Goal: Transaction & Acquisition: Subscribe to service/newsletter

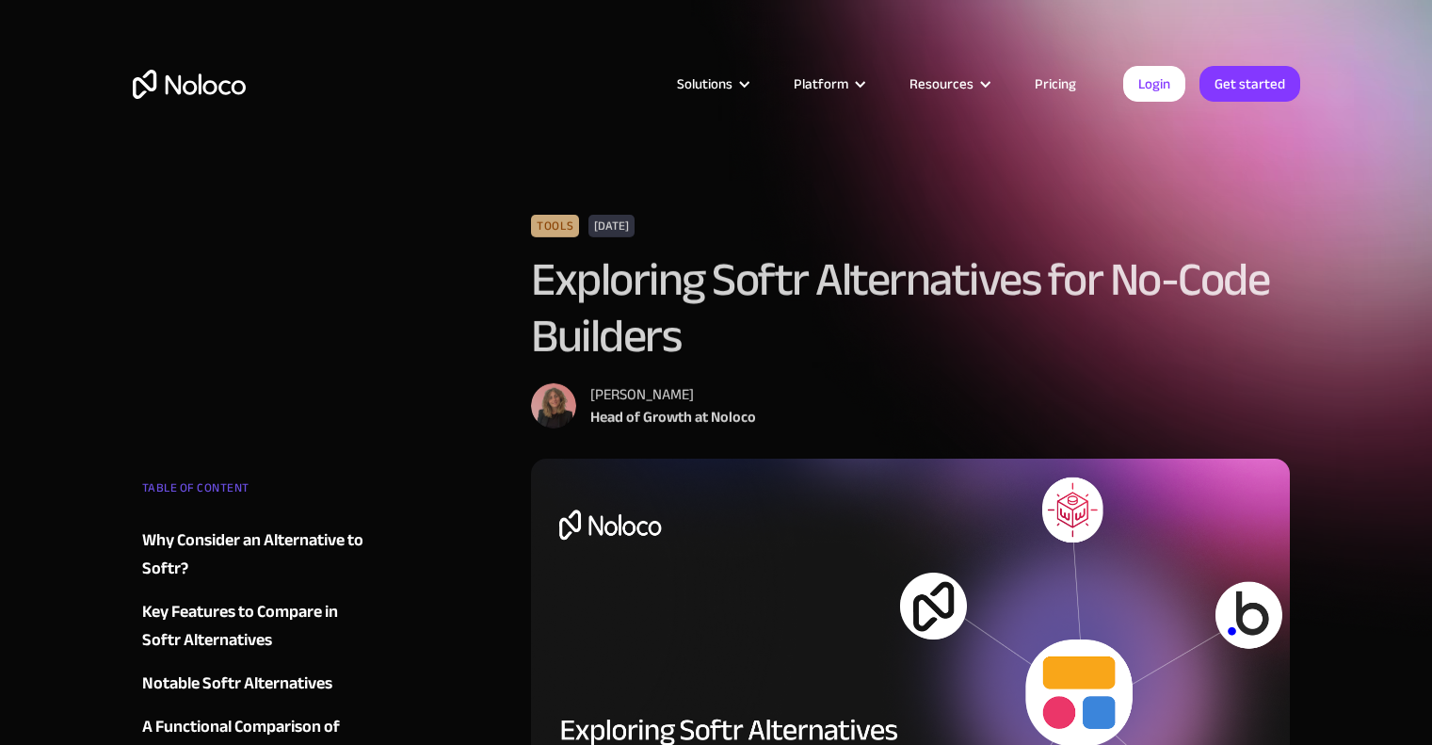
click at [1060, 78] on link "Pricing" at bounding box center [1055, 84] width 88 height 24
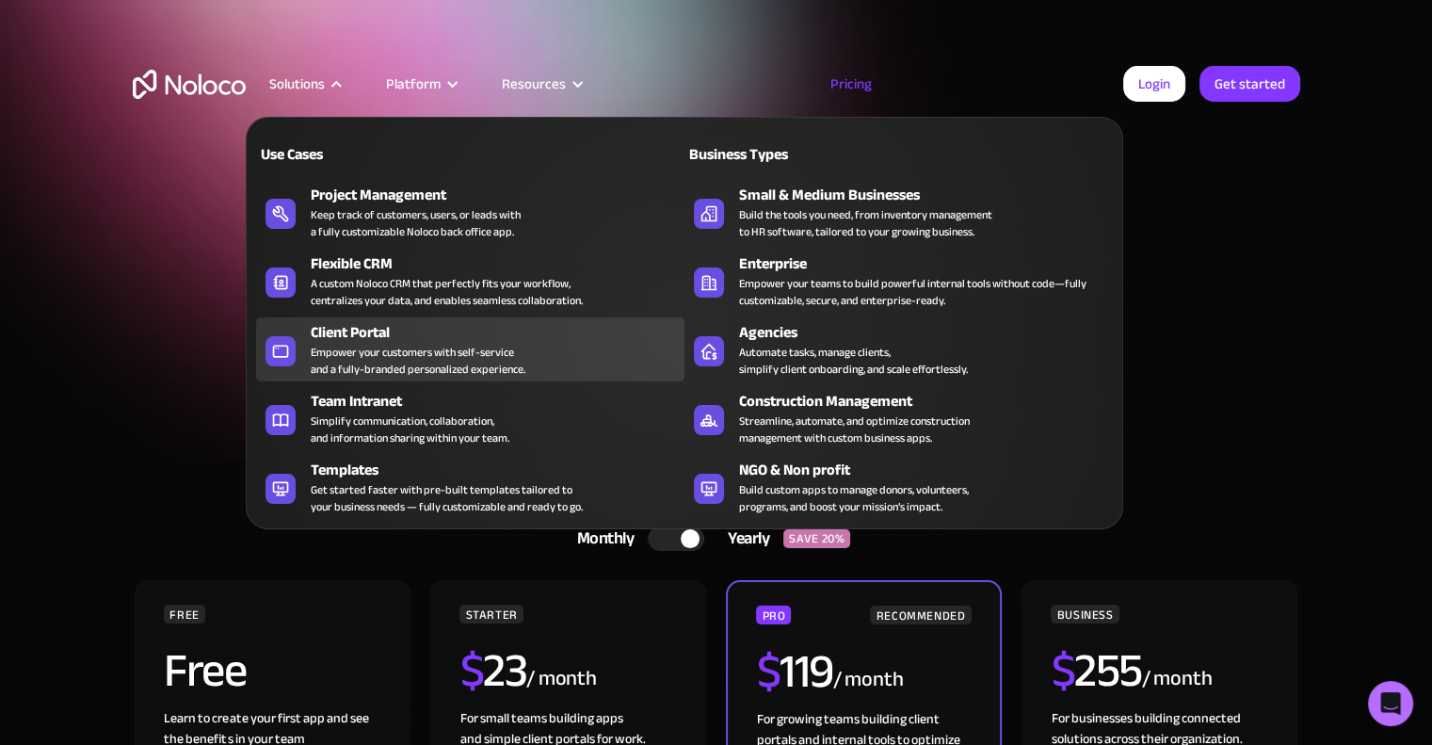
click at [384, 332] on div "Client Portal" at bounding box center [502, 332] width 382 height 23
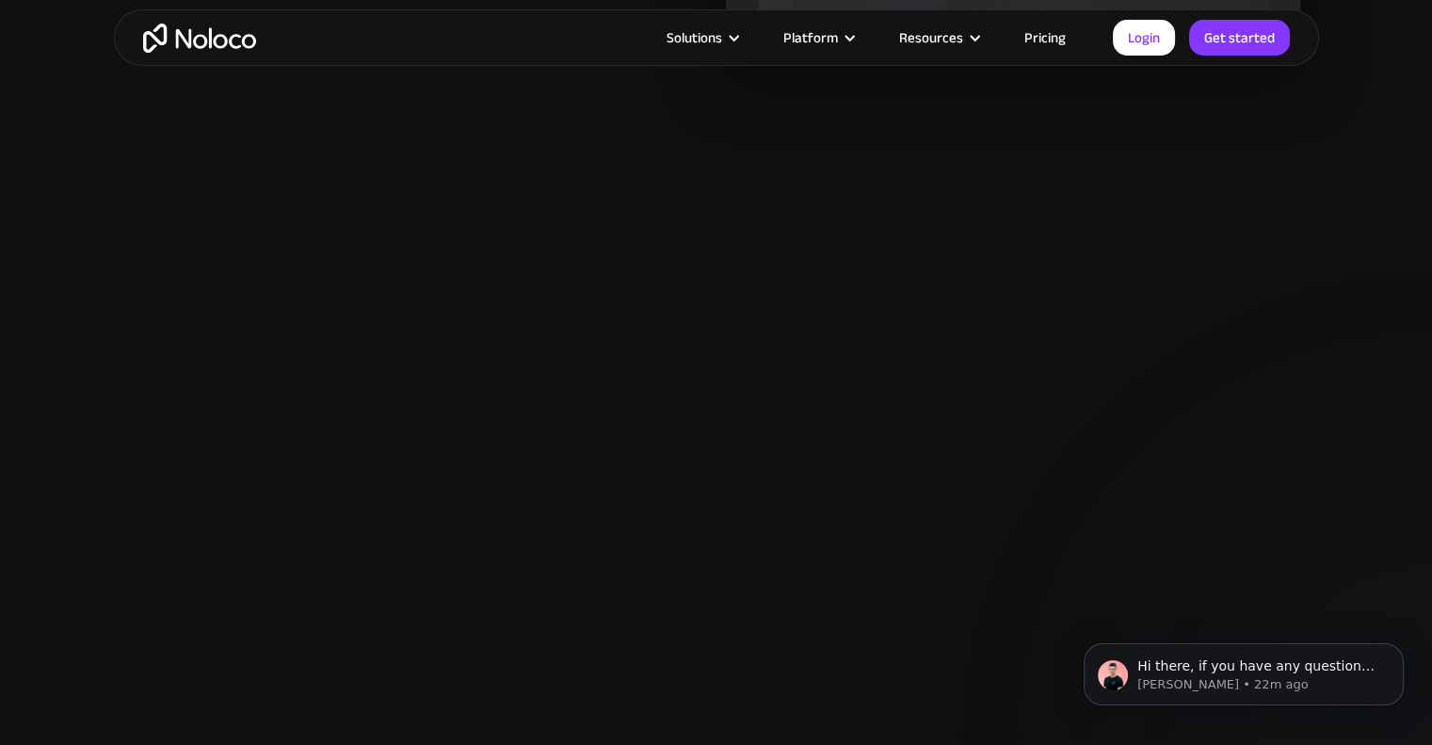
scroll to position [2233, 0]
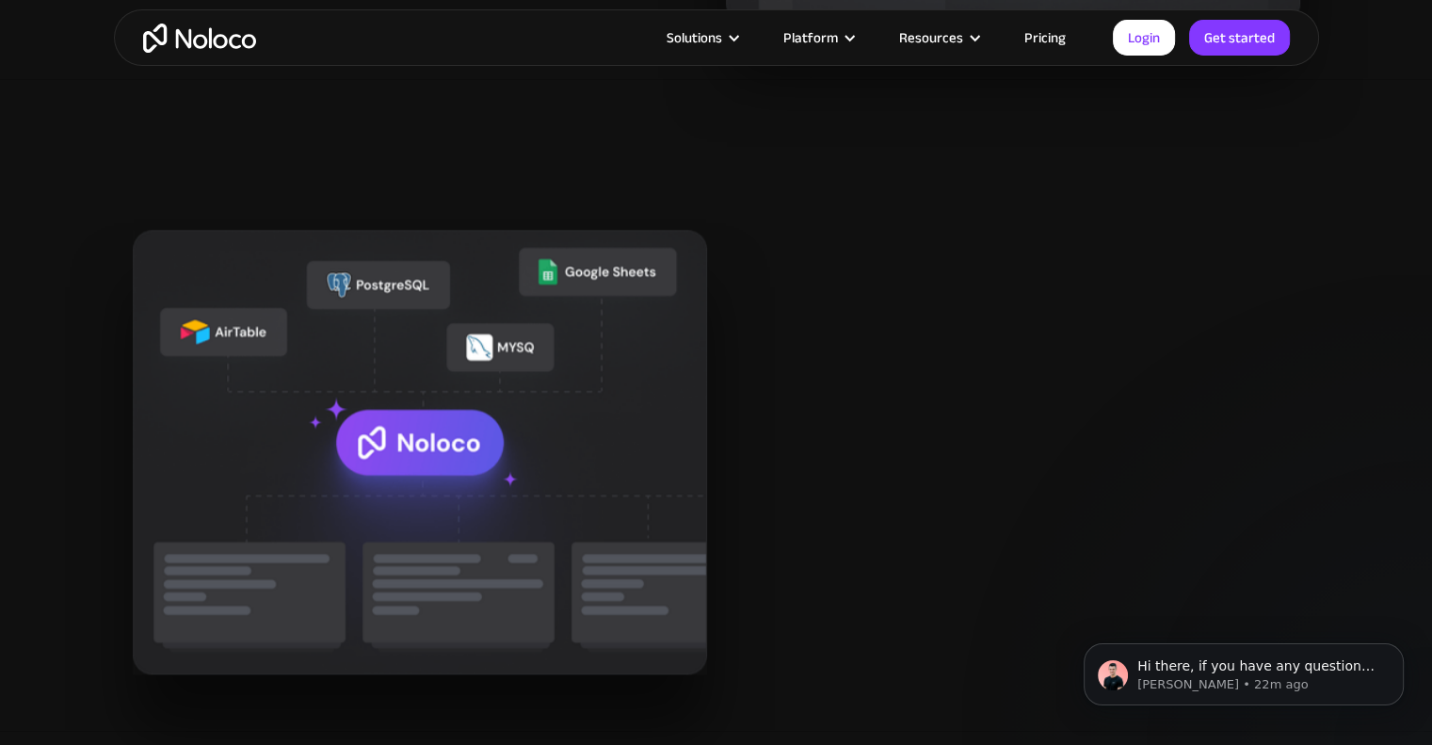
click at [229, 38] on img "home" at bounding box center [199, 38] width 113 height 29
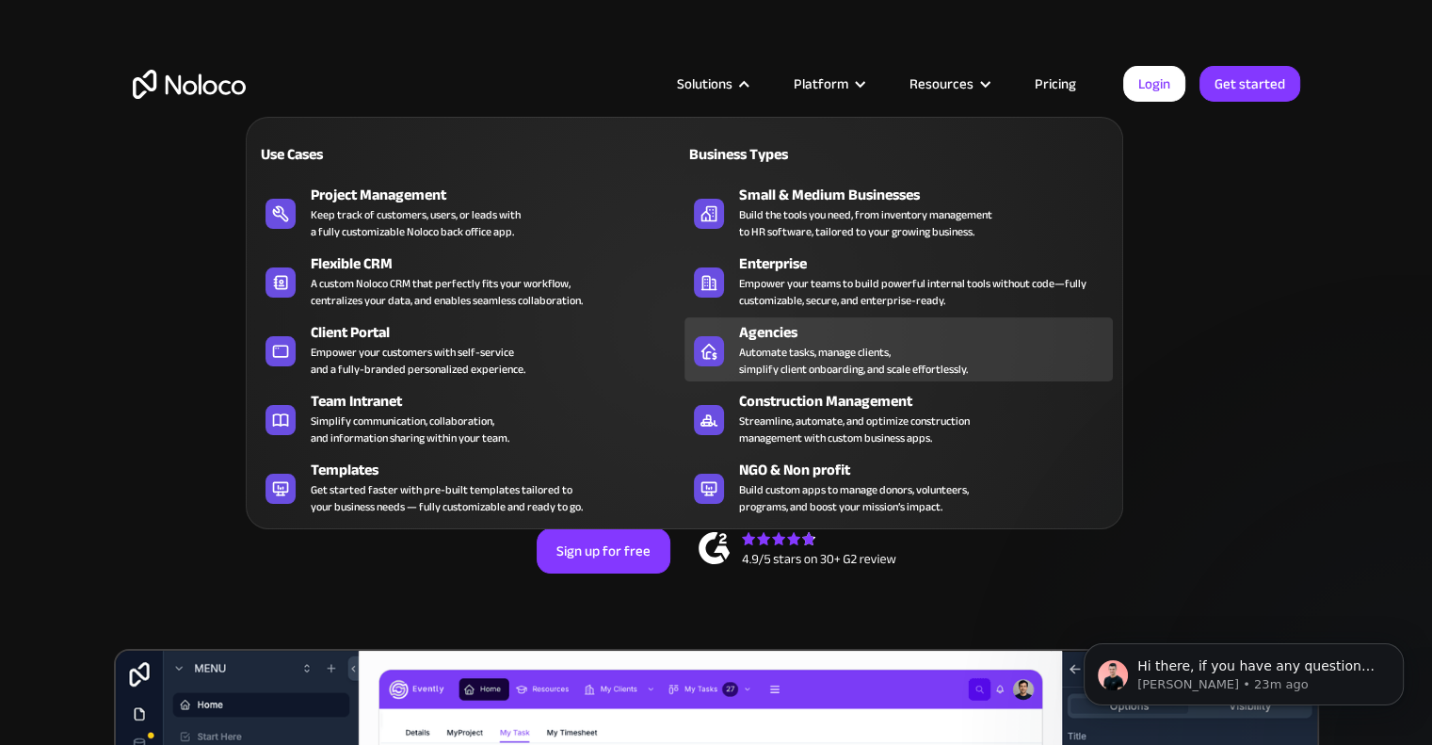
click at [712, 342] on icon at bounding box center [709, 351] width 30 height 19
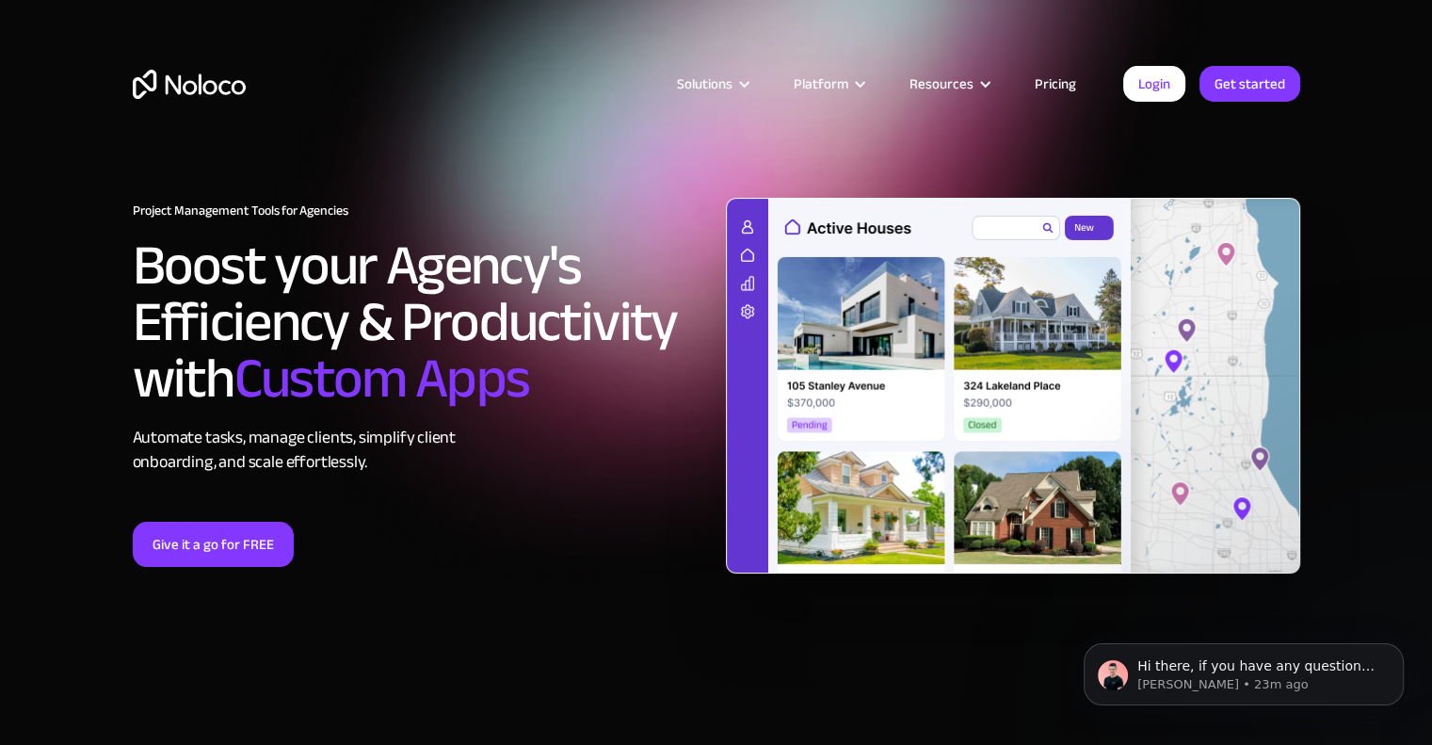
click at [1065, 72] on link "Pricing" at bounding box center [1055, 84] width 88 height 24
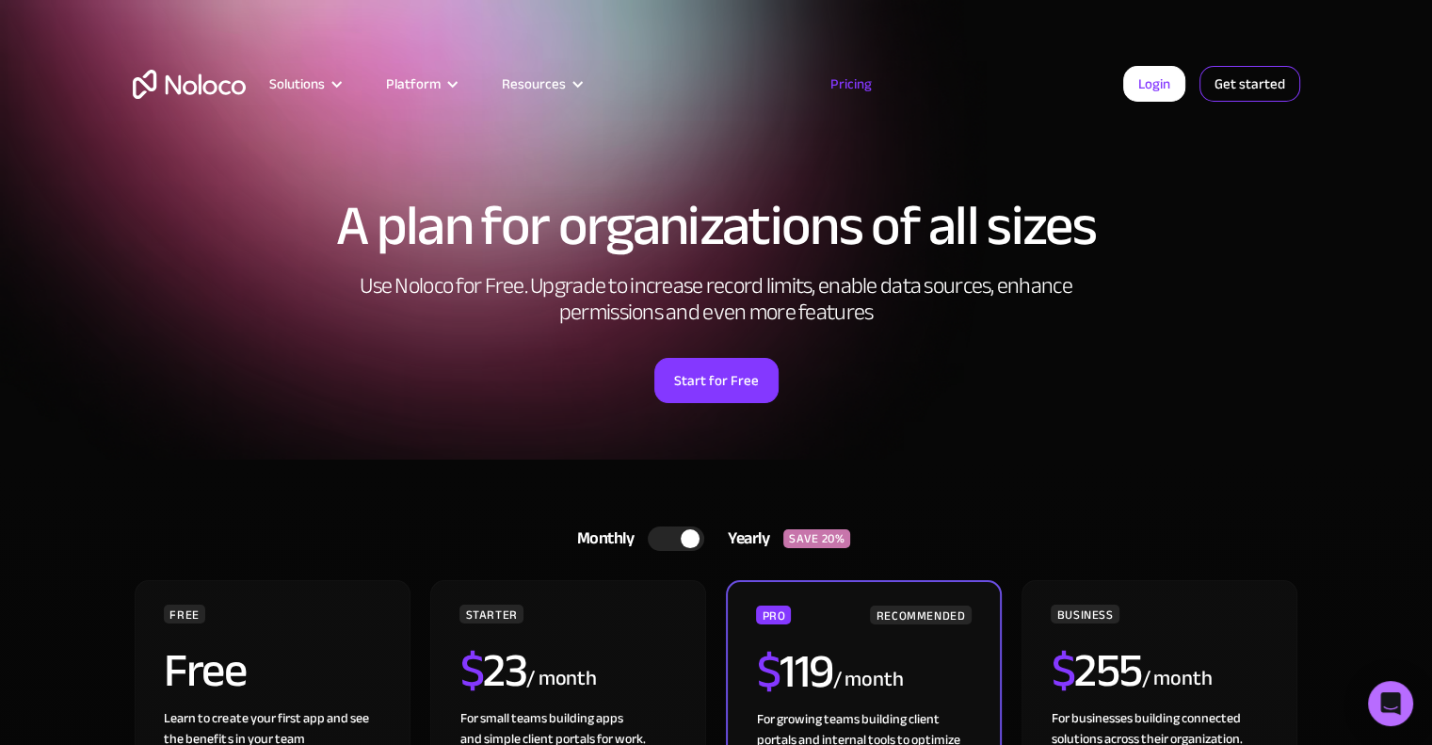
click at [1239, 81] on link "Get started" at bounding box center [1249, 84] width 101 height 36
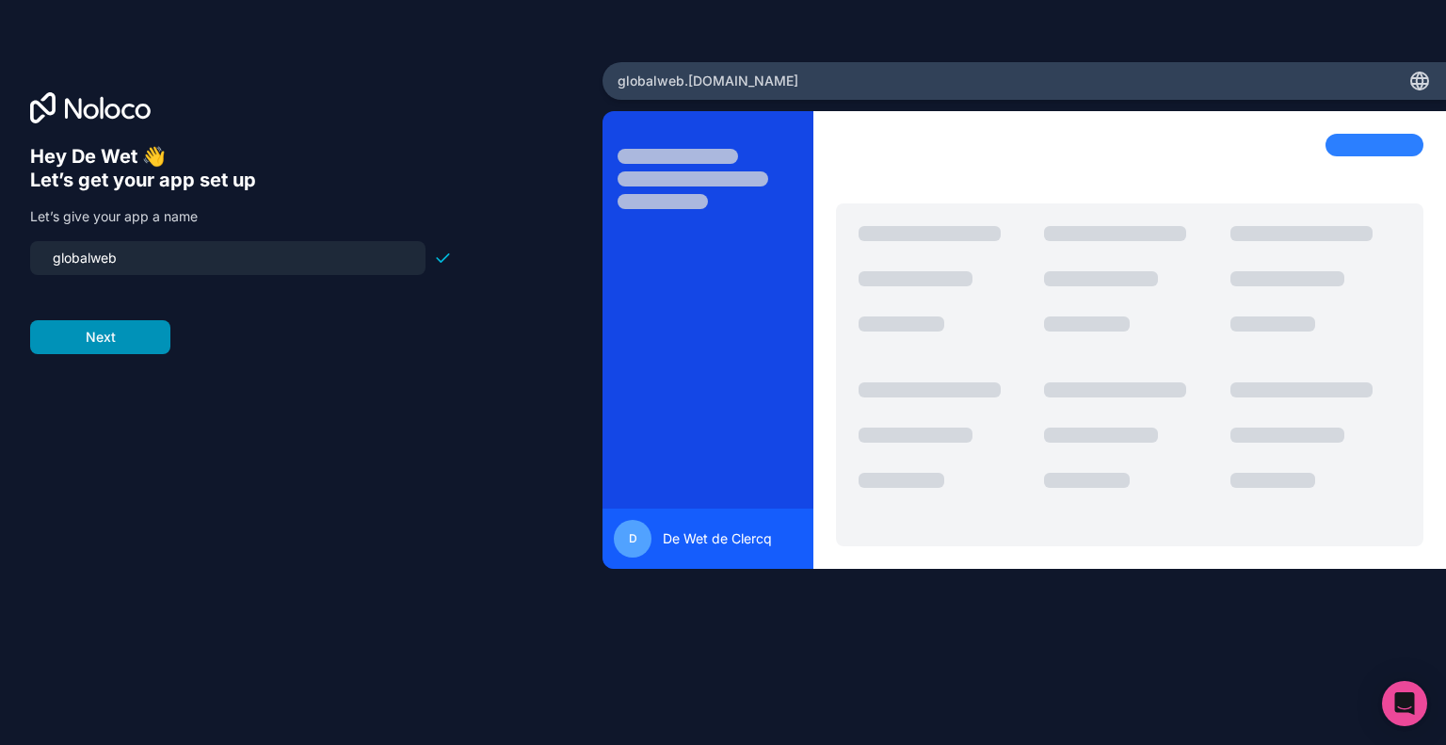
click at [88, 331] on button "Next" at bounding box center [100, 337] width 140 height 34
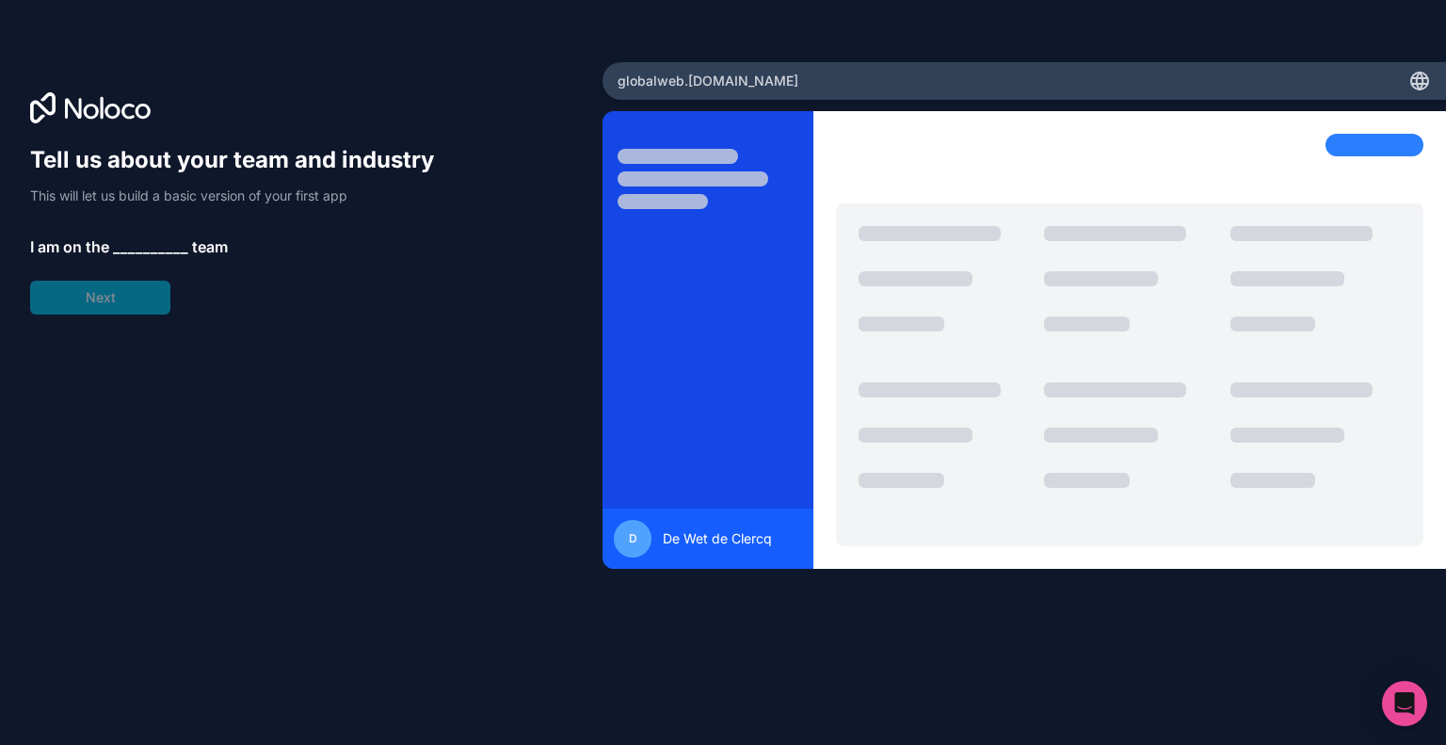
click at [127, 232] on div "Tell us about your team and industry This will let us build a basic version of …" at bounding box center [241, 229] width 422 height 169
click at [129, 240] on span "__________" at bounding box center [150, 246] width 75 height 23
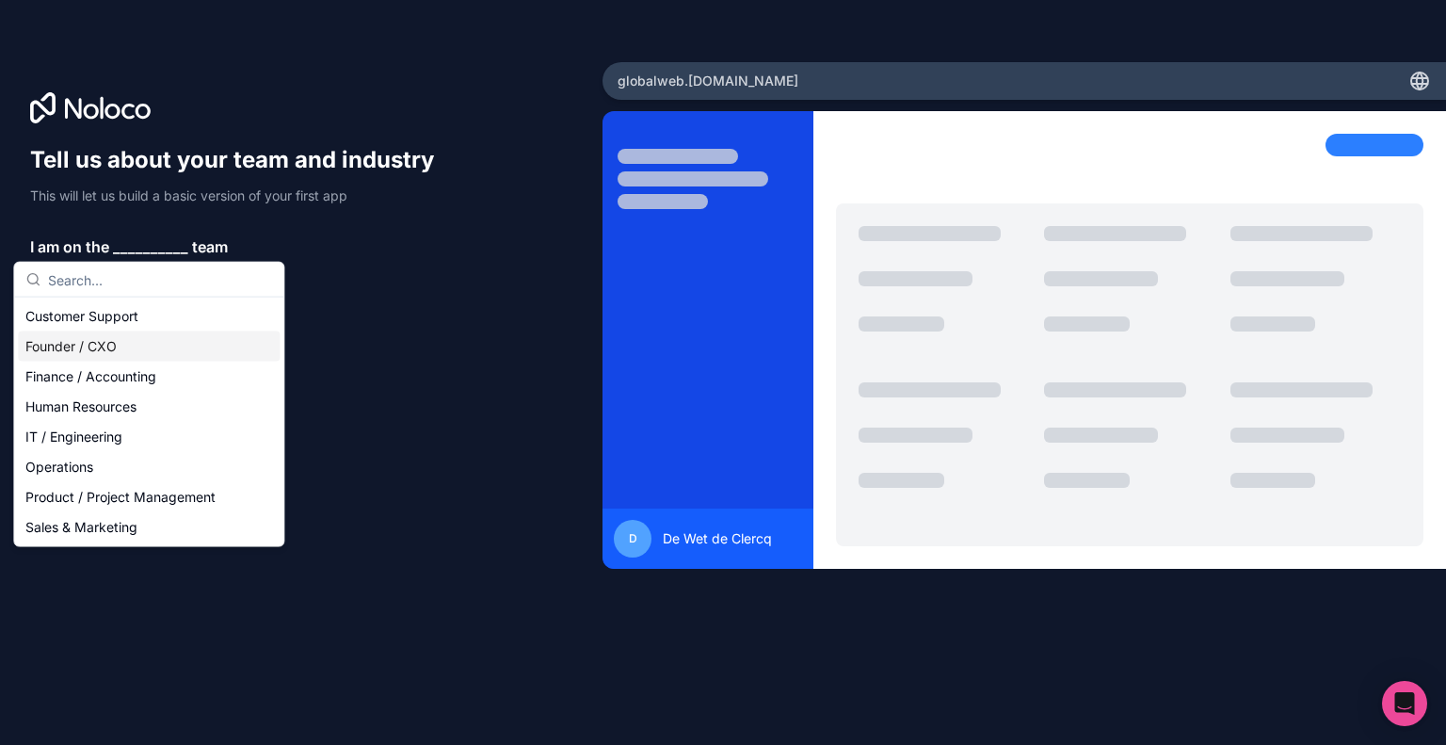
click at [124, 338] on div "Founder / CXO" at bounding box center [149, 346] width 262 height 30
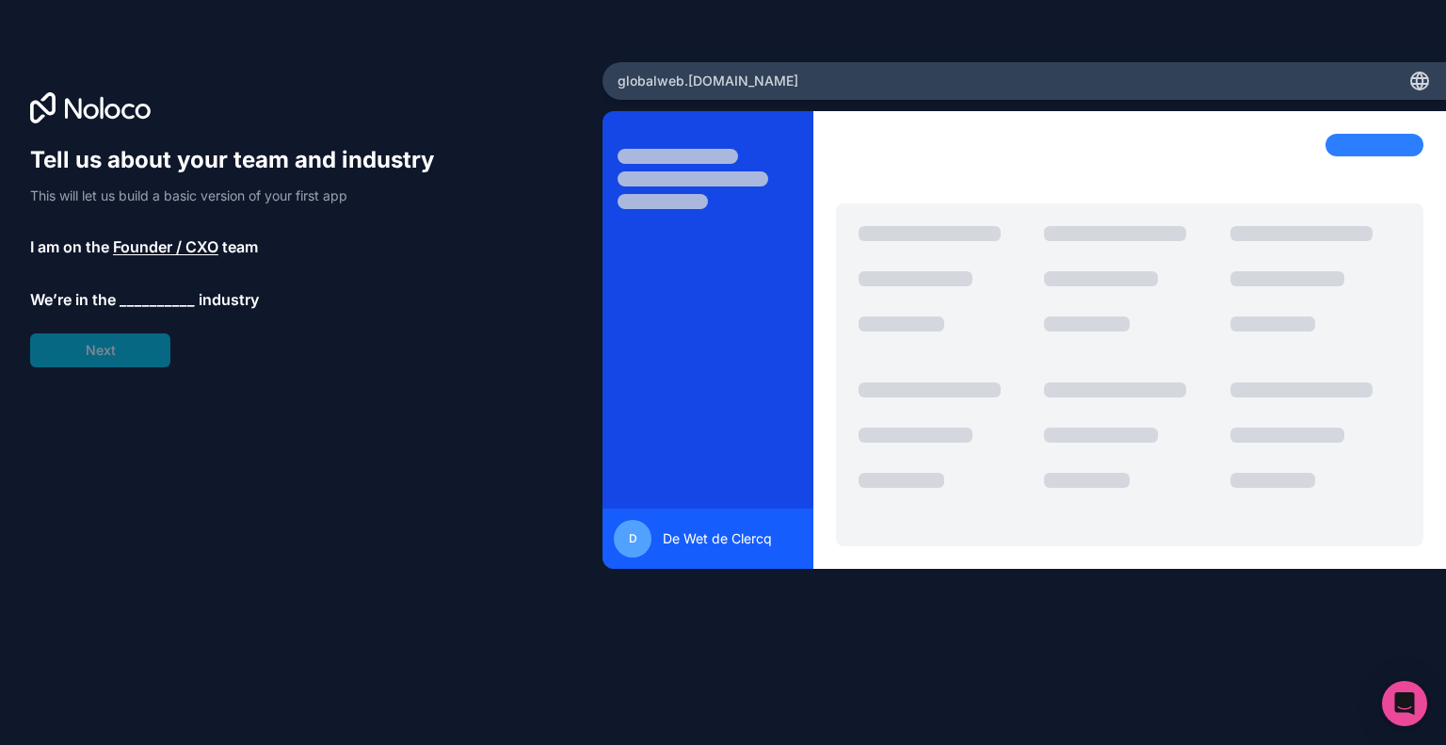
click at [156, 304] on span "__________" at bounding box center [157, 299] width 75 height 23
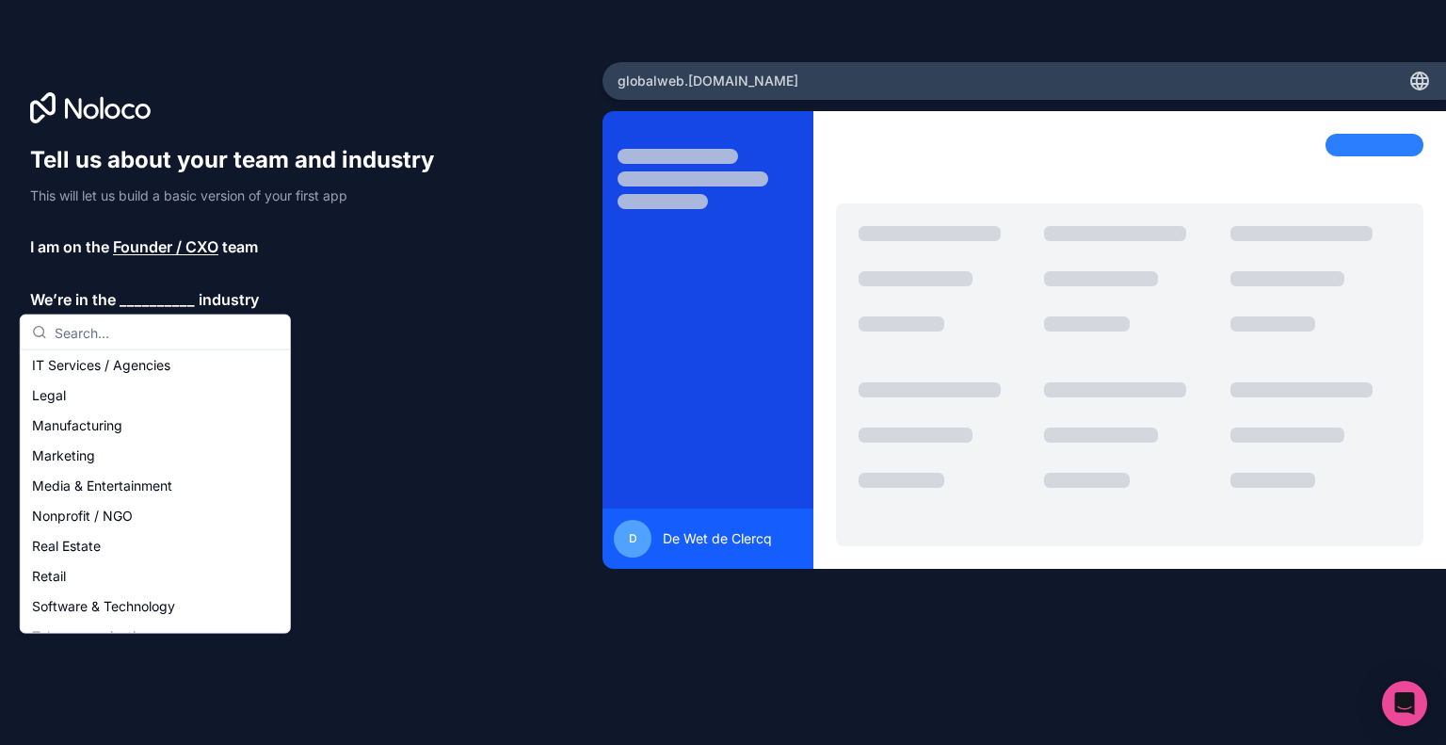
scroll to position [222, 0]
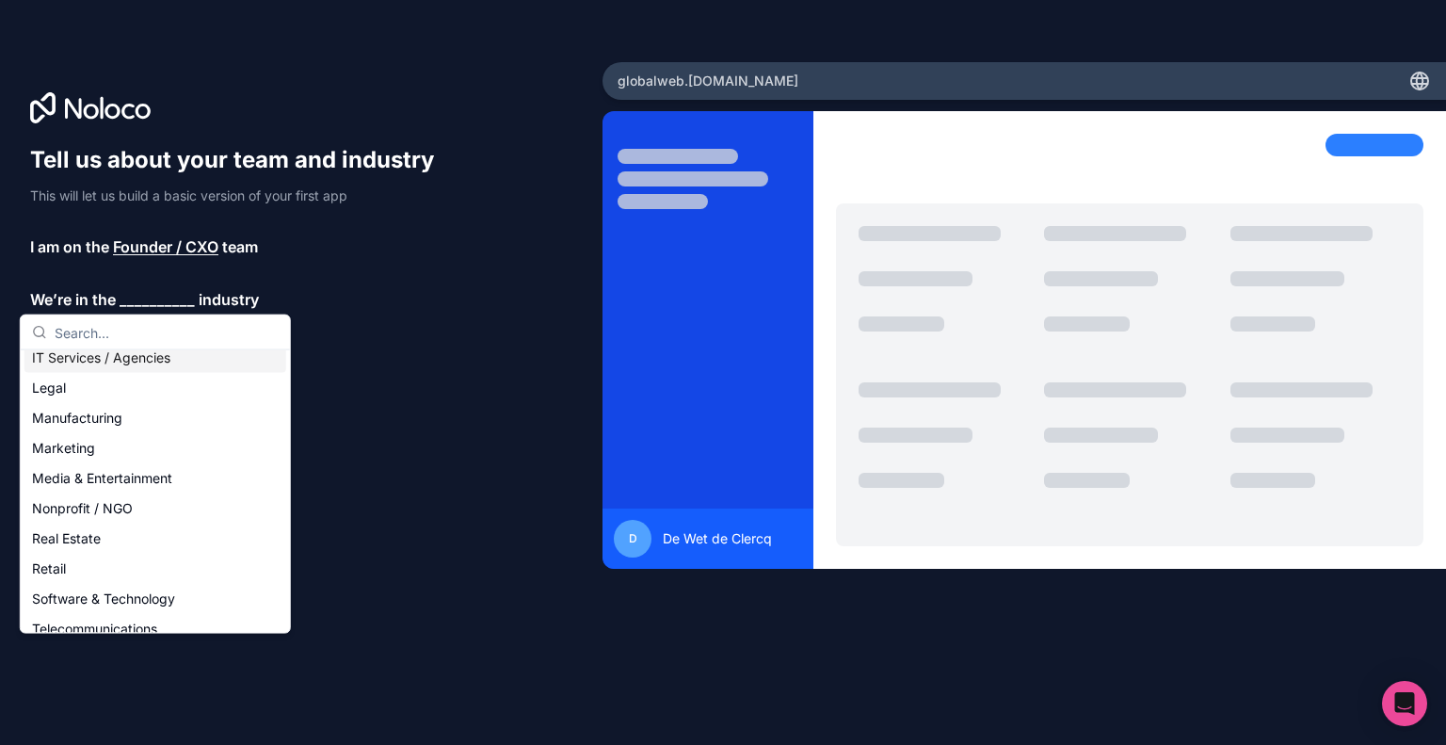
click at [129, 368] on div "IT Services / Agencies" at bounding box center [155, 358] width 262 height 30
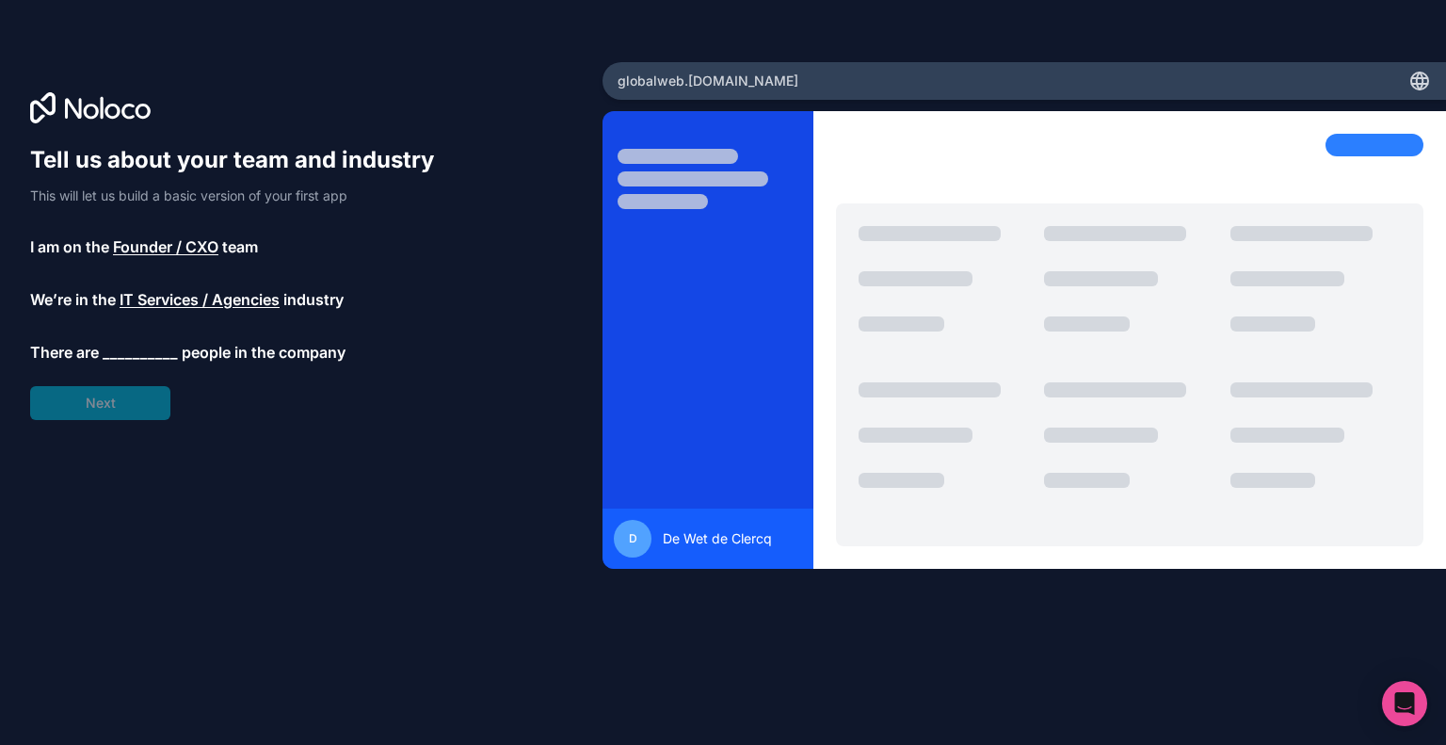
click at [139, 342] on span "__________" at bounding box center [140, 352] width 75 height 23
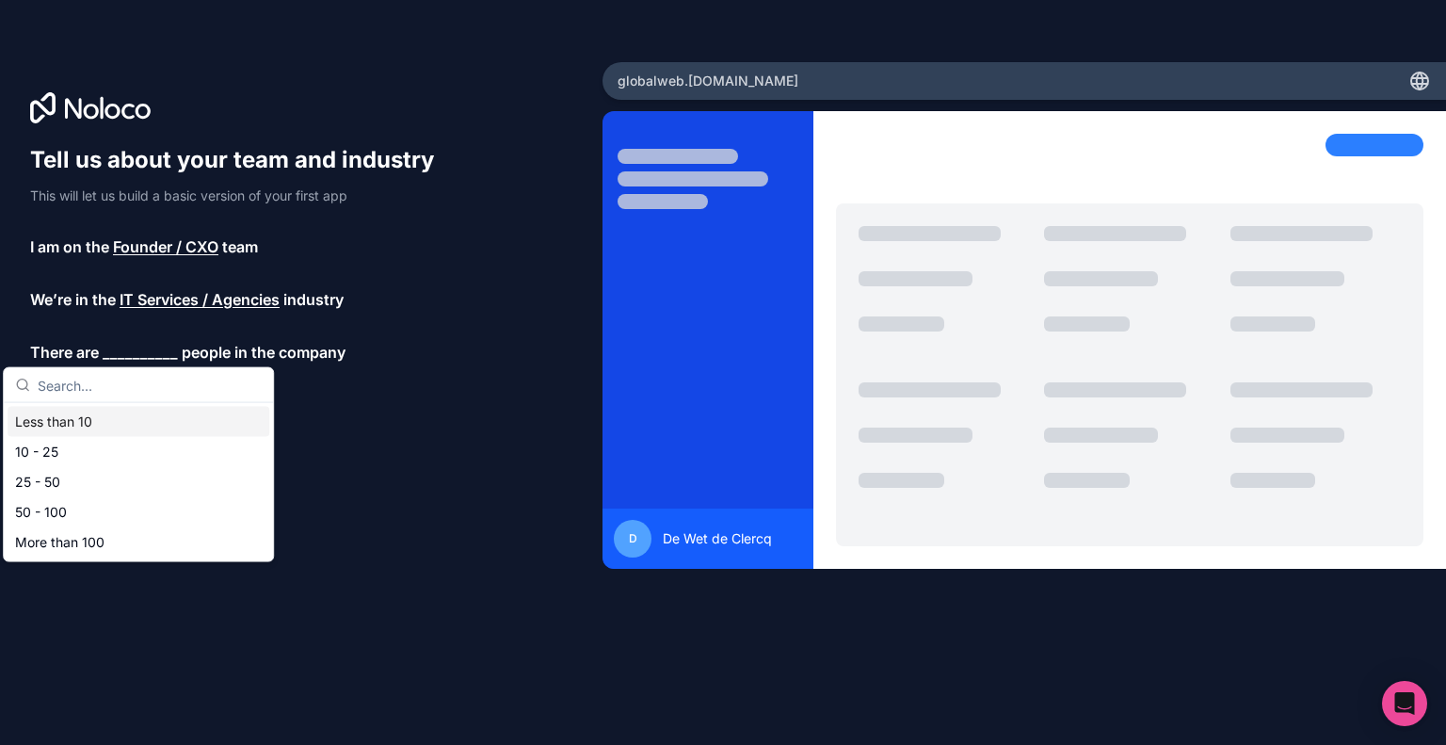
click at [118, 422] on div "Less than 10" at bounding box center [139, 422] width 262 height 30
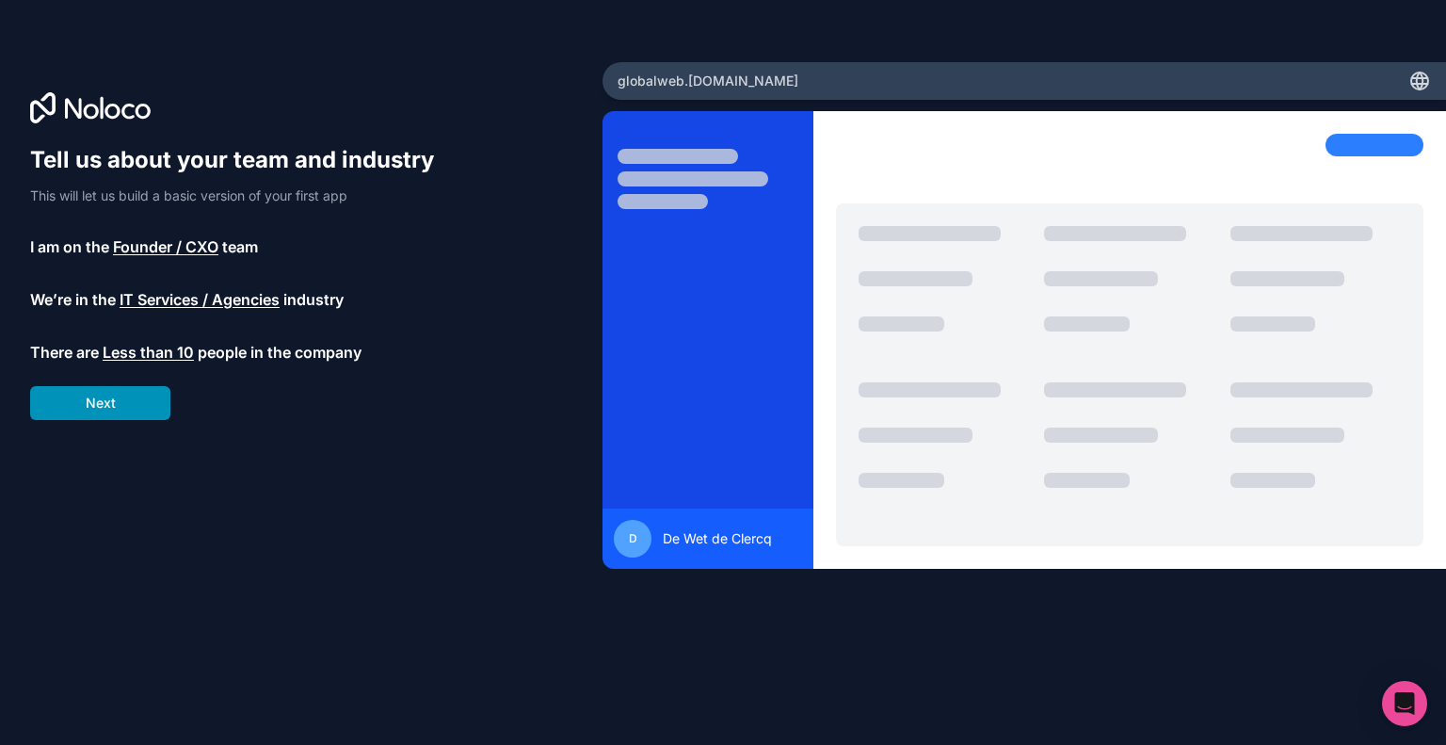
click at [125, 408] on button "Next" at bounding box center [100, 403] width 140 height 34
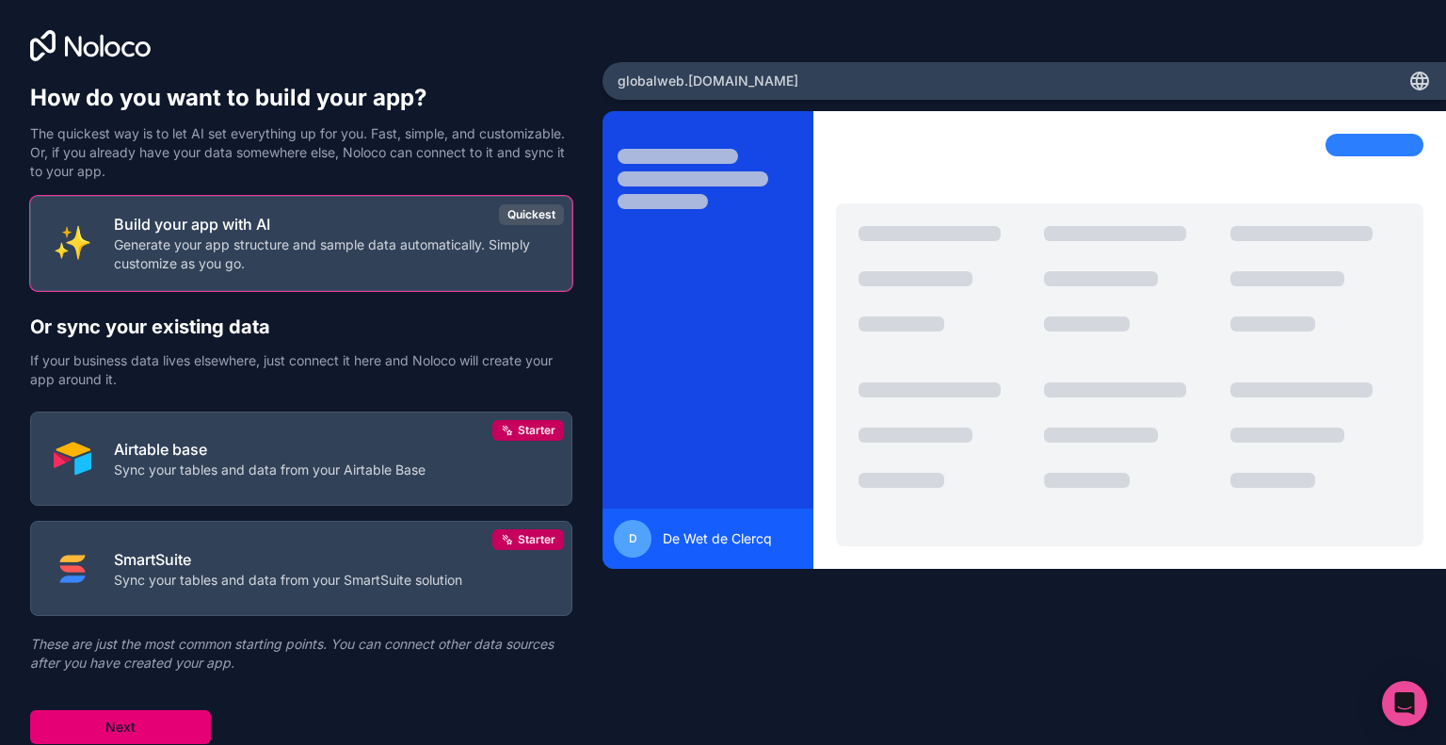
click at [148, 735] on button "Next" at bounding box center [120, 727] width 181 height 34
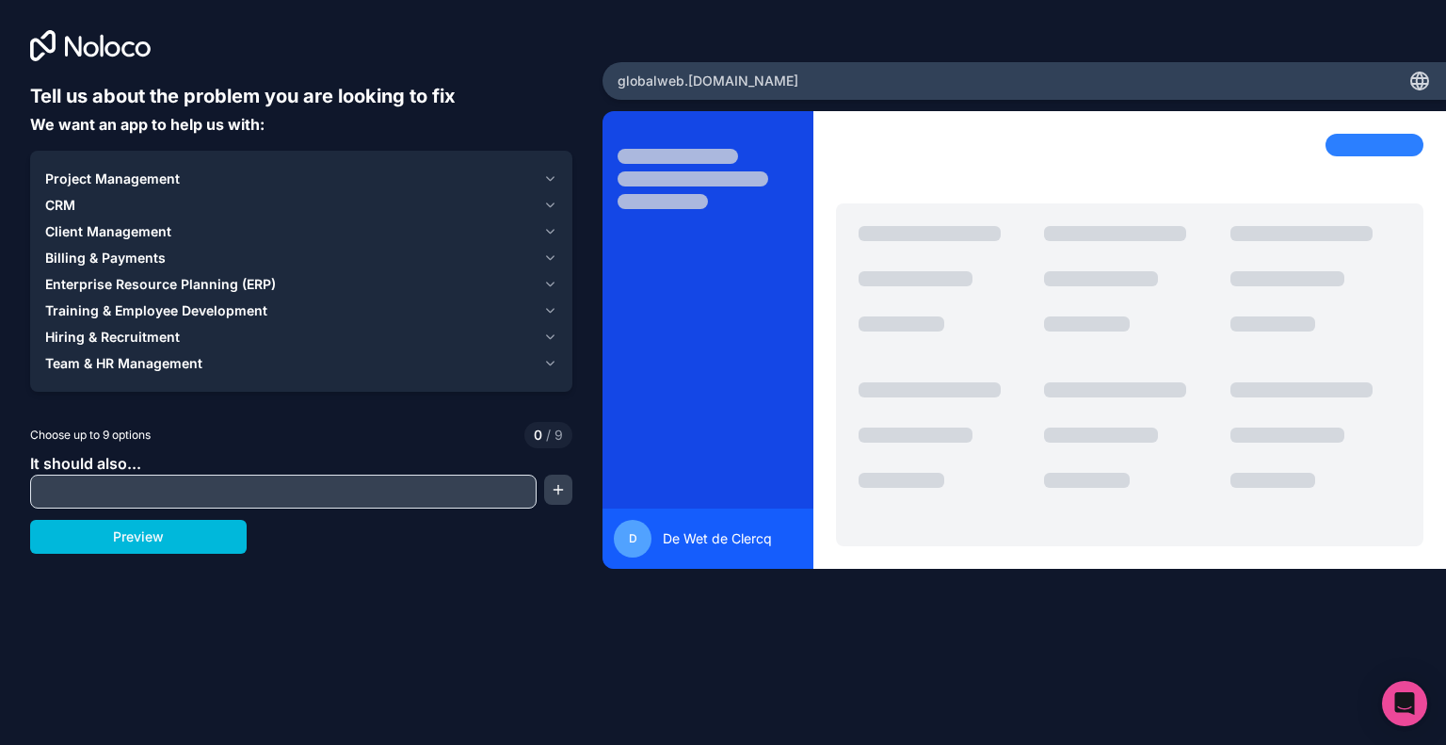
click at [124, 234] on span "Client Management" at bounding box center [108, 231] width 126 height 19
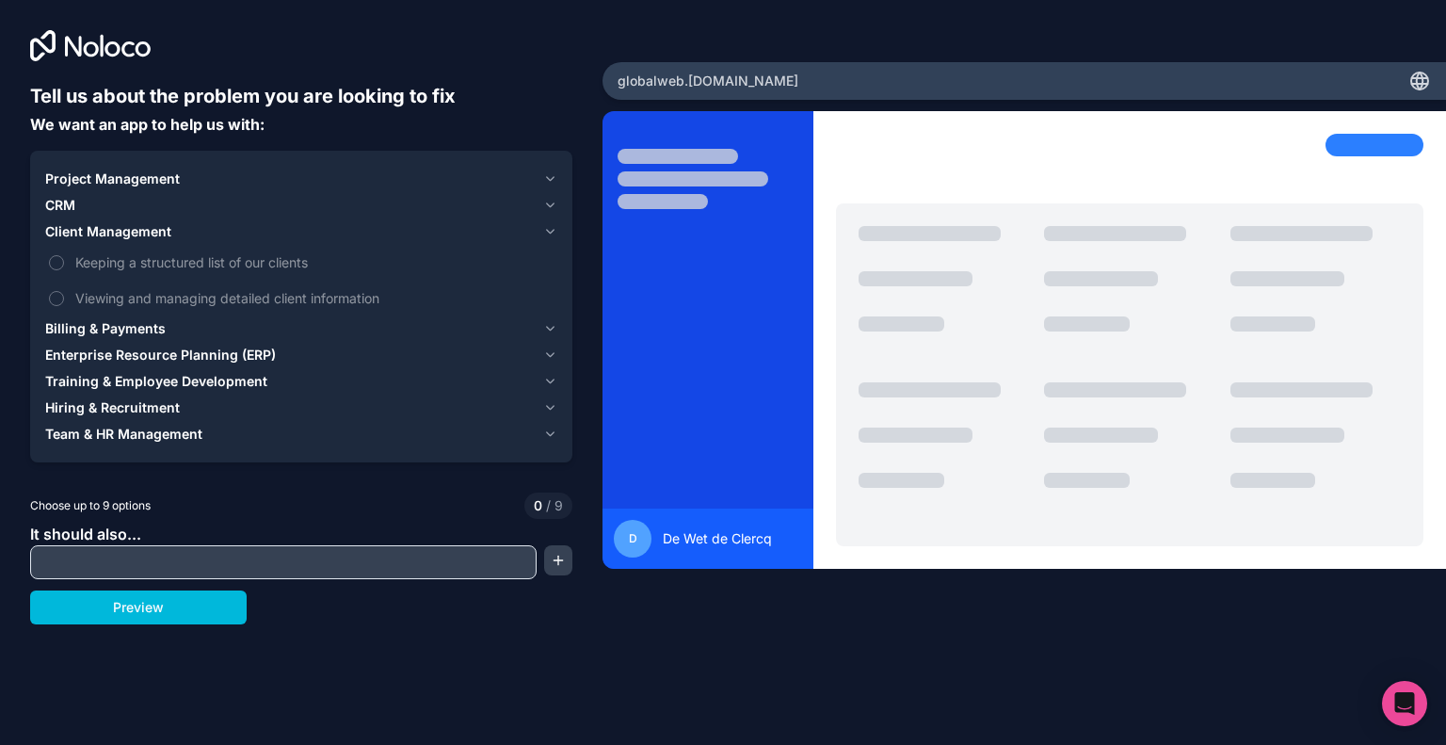
click at [124, 234] on span "Client Management" at bounding box center [108, 231] width 126 height 19
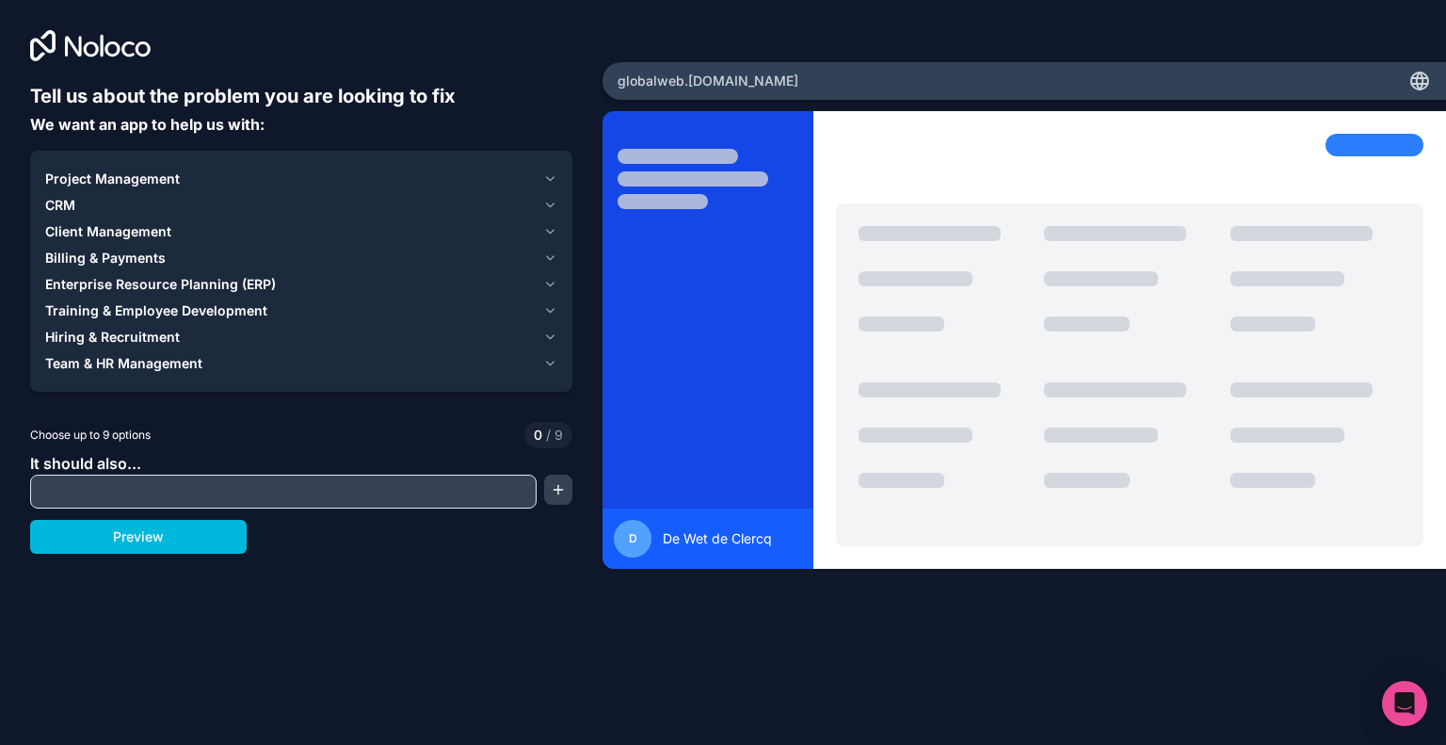
click at [105, 479] on input "text" at bounding box center [283, 491] width 497 height 26
click at [137, 176] on span "Project Management" at bounding box center [112, 178] width 135 height 19
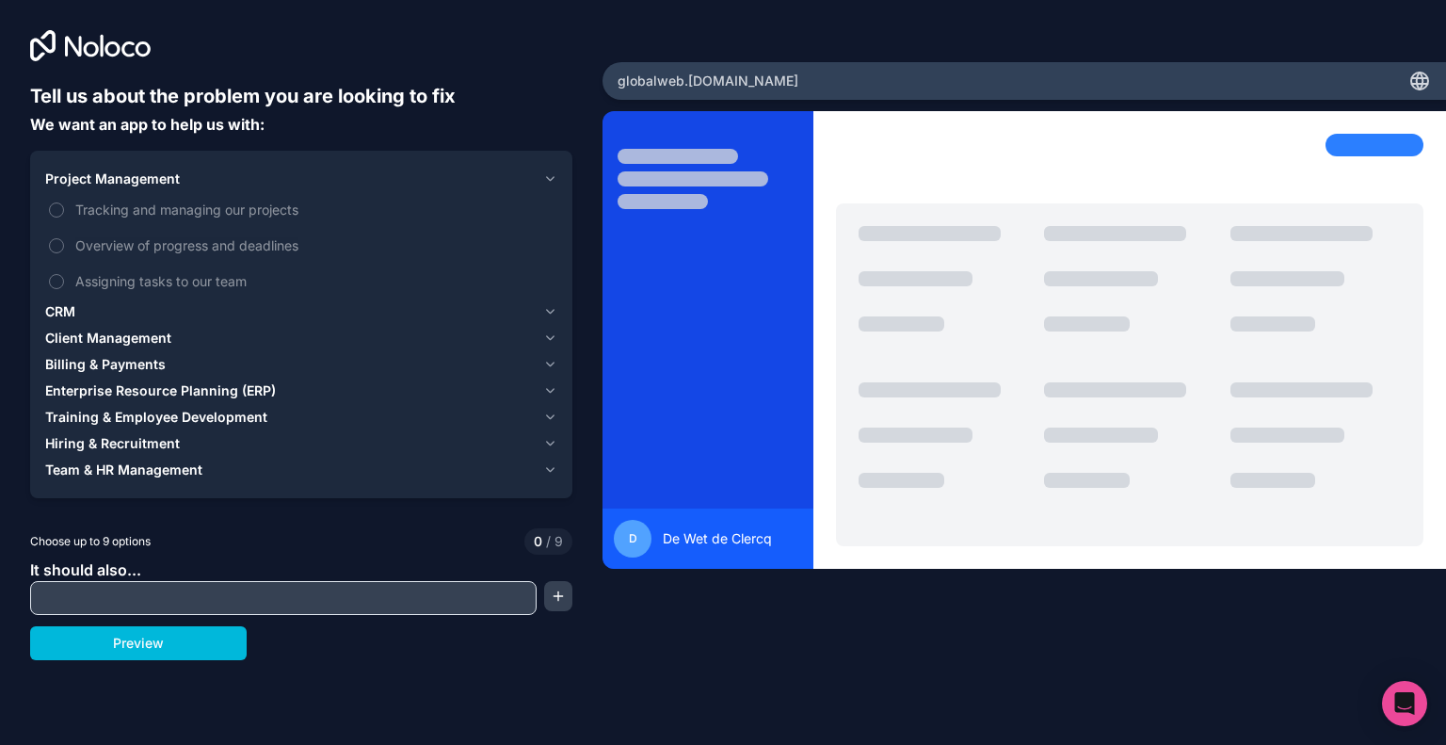
click at [137, 176] on span "Project Management" at bounding box center [112, 178] width 135 height 19
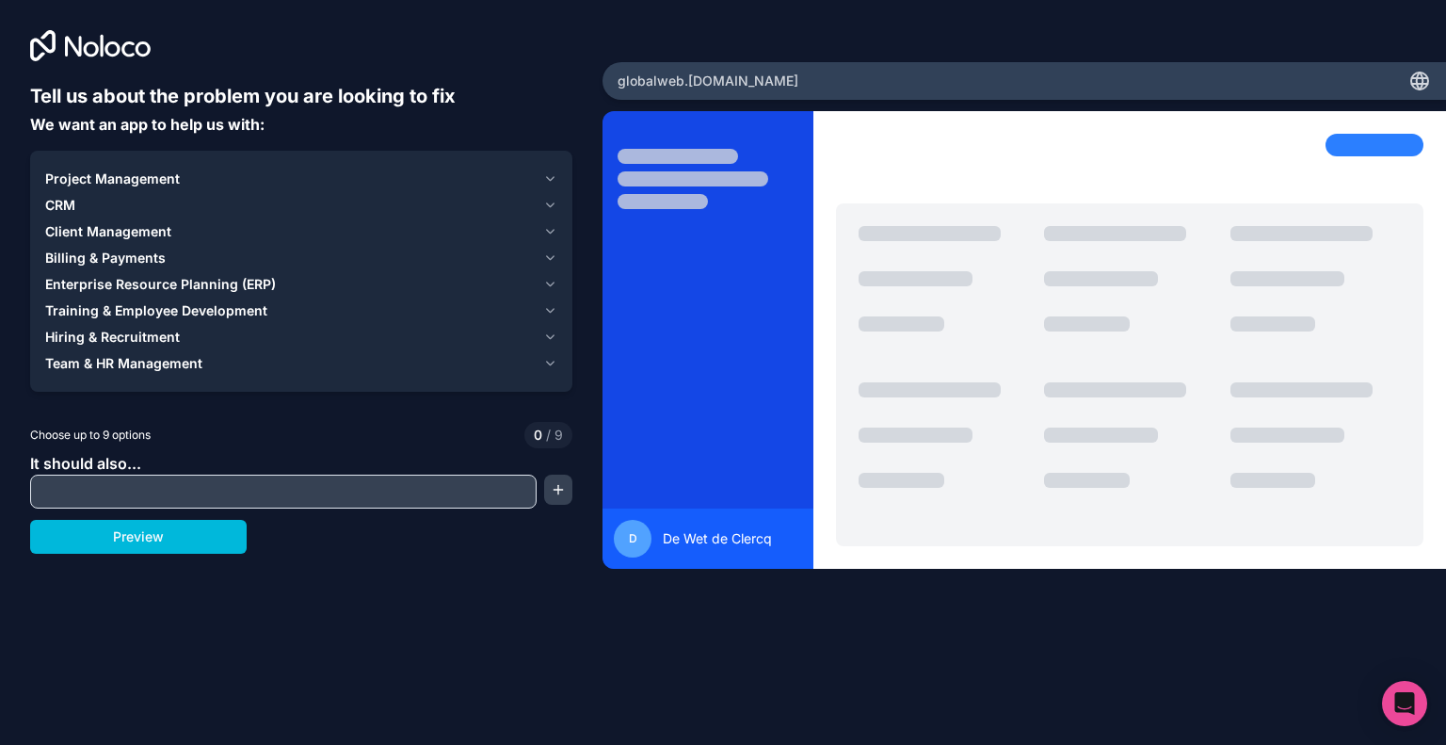
click at [109, 240] on span "Client Management" at bounding box center [108, 231] width 126 height 19
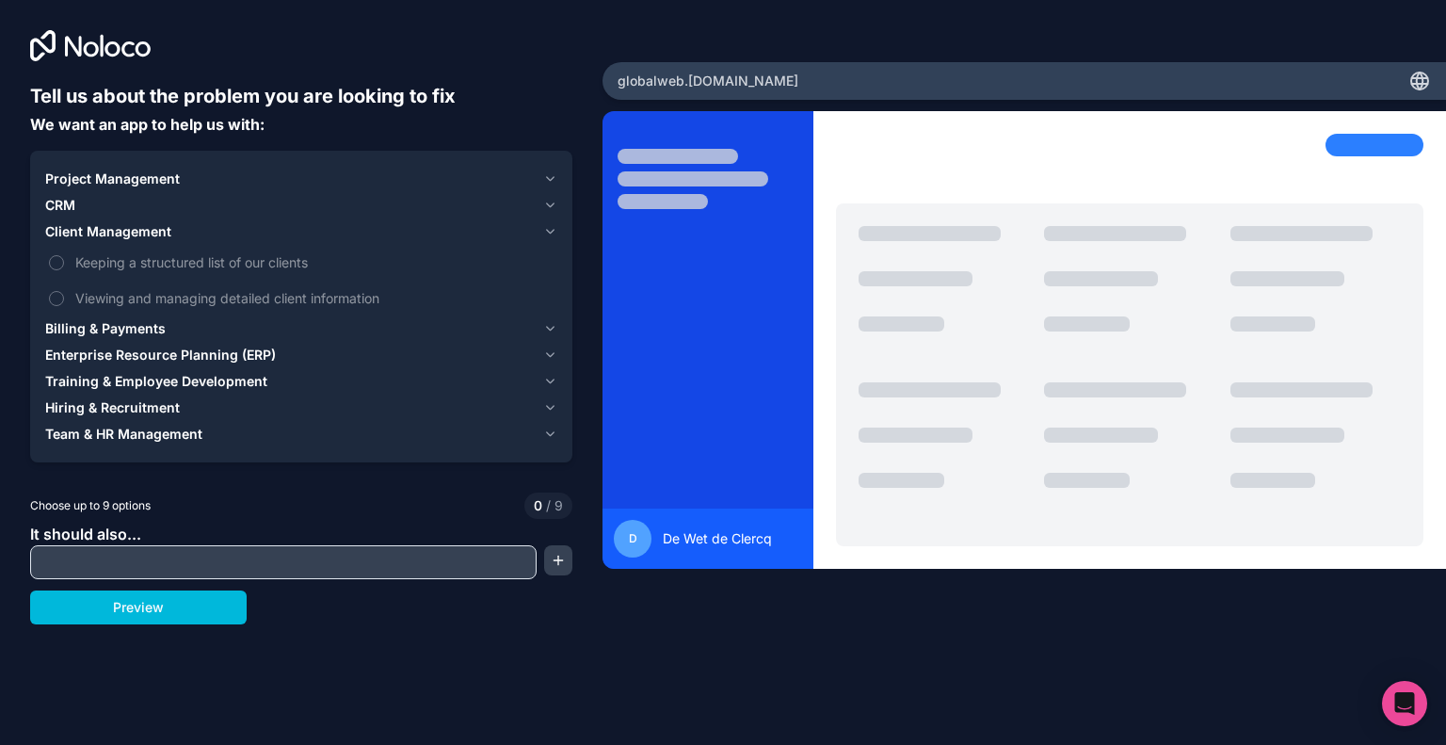
click at [101, 295] on span "Viewing and managing detailed client information" at bounding box center [314, 298] width 478 height 20
click at [64, 295] on button "Viewing and managing detailed client information" at bounding box center [56, 298] width 15 height 15
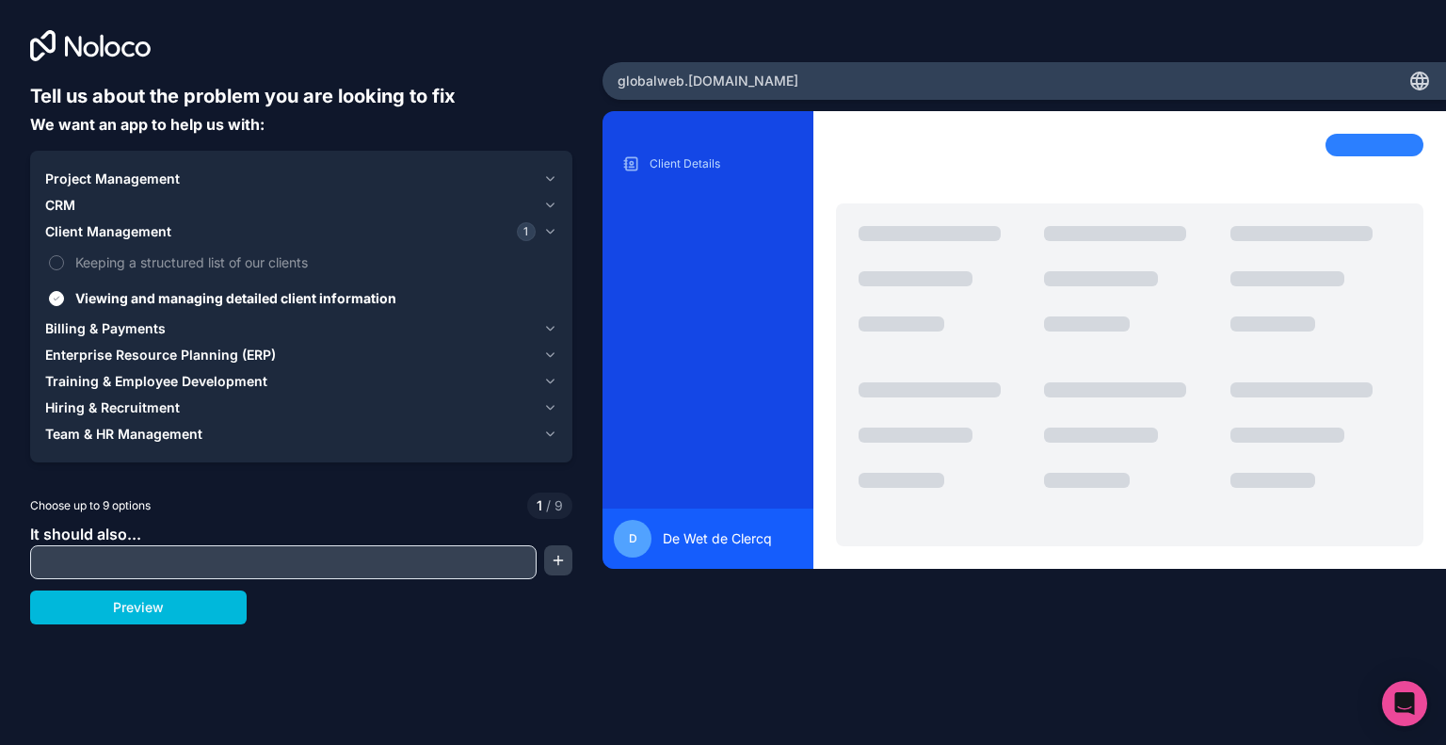
click at [135, 549] on input "text" at bounding box center [283, 562] width 497 height 26
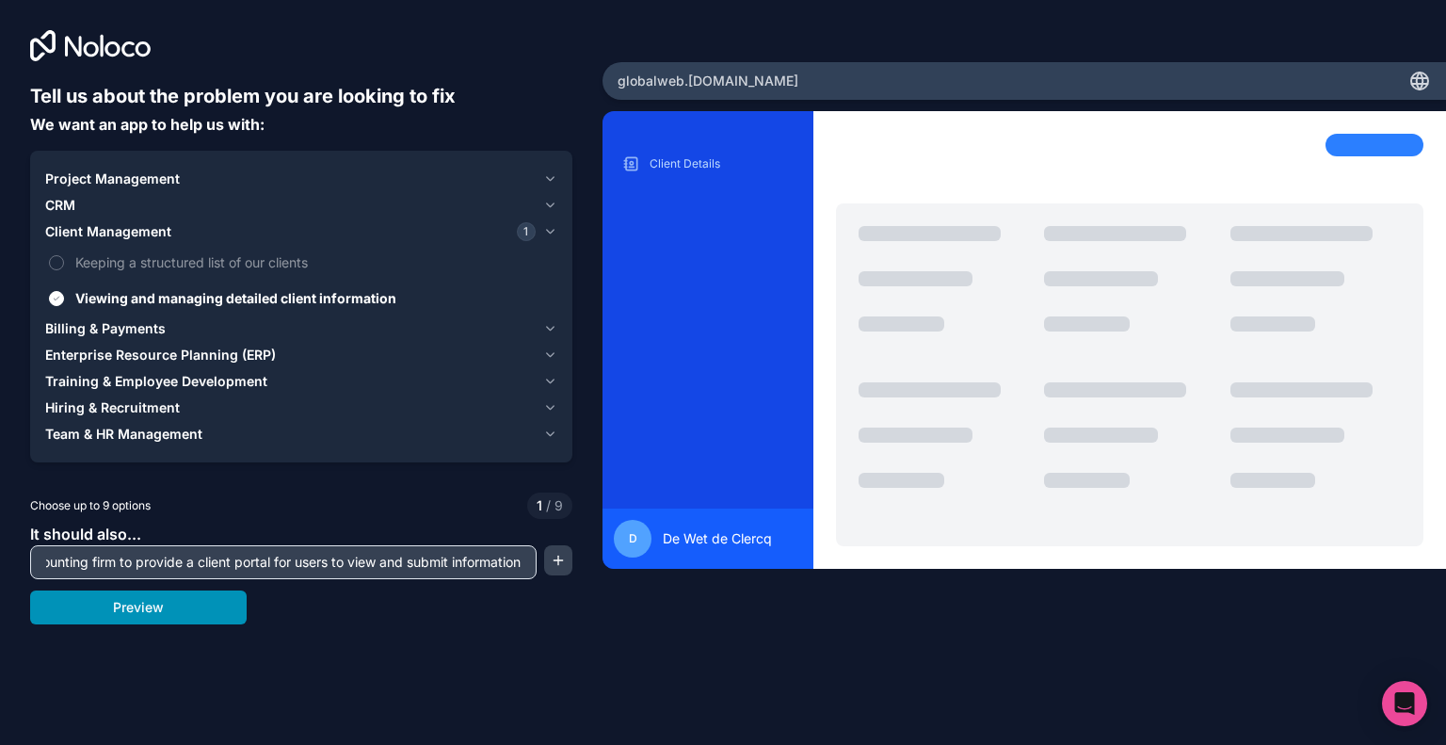
type input "I want an accounting firm to provide a client portal for users to view and subm…"
click at [143, 590] on button "Preview" at bounding box center [138, 607] width 216 height 34
click at [98, 264] on span "Keeping a structured list of our clients" at bounding box center [314, 262] width 478 height 20
click at [64, 264] on button "Keeping a structured list of our clients" at bounding box center [56, 262] width 15 height 15
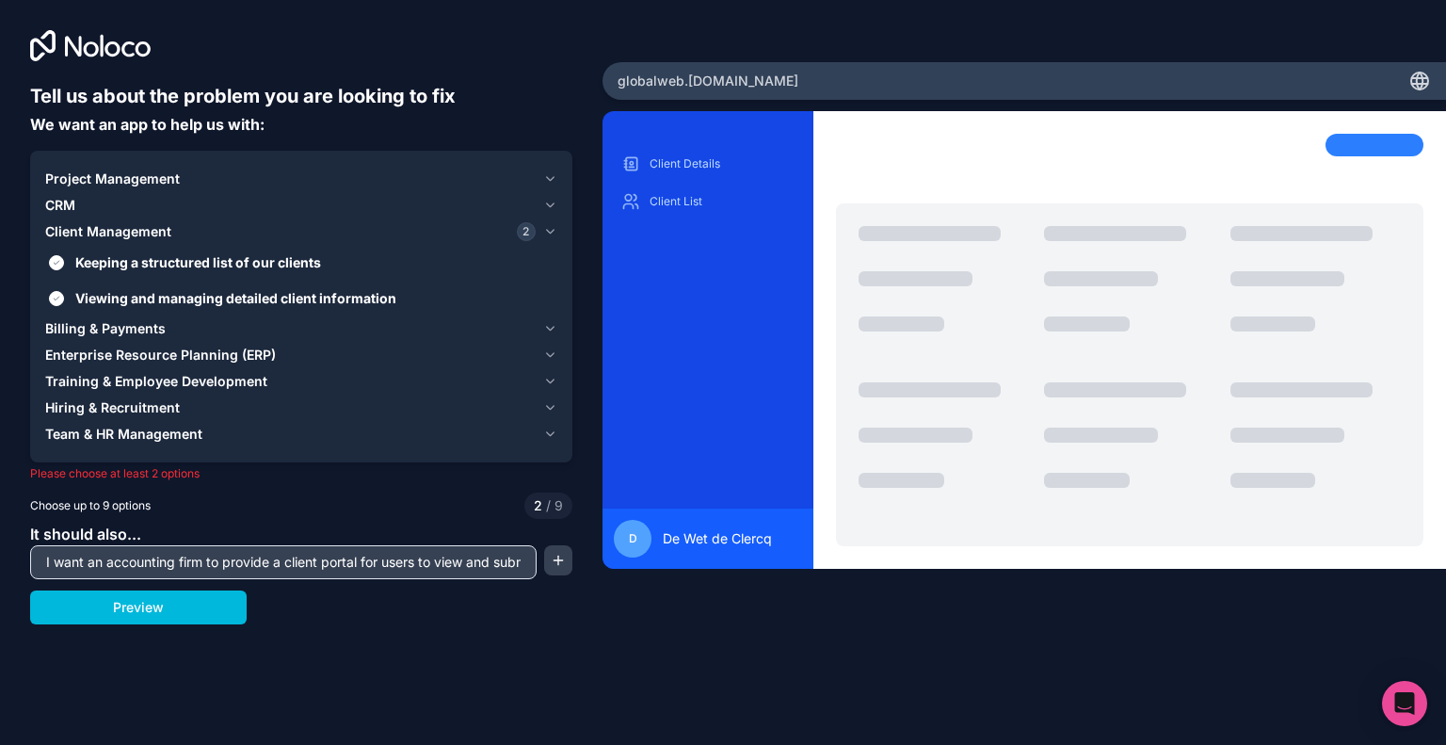
click at [98, 264] on span "Keeping a structured list of our clients" at bounding box center [314, 262] width 478 height 20
click at [64, 264] on button "Keeping a structured list of our clients" at bounding box center [56, 262] width 15 height 15
click at [114, 183] on span "Project Management" at bounding box center [112, 178] width 135 height 19
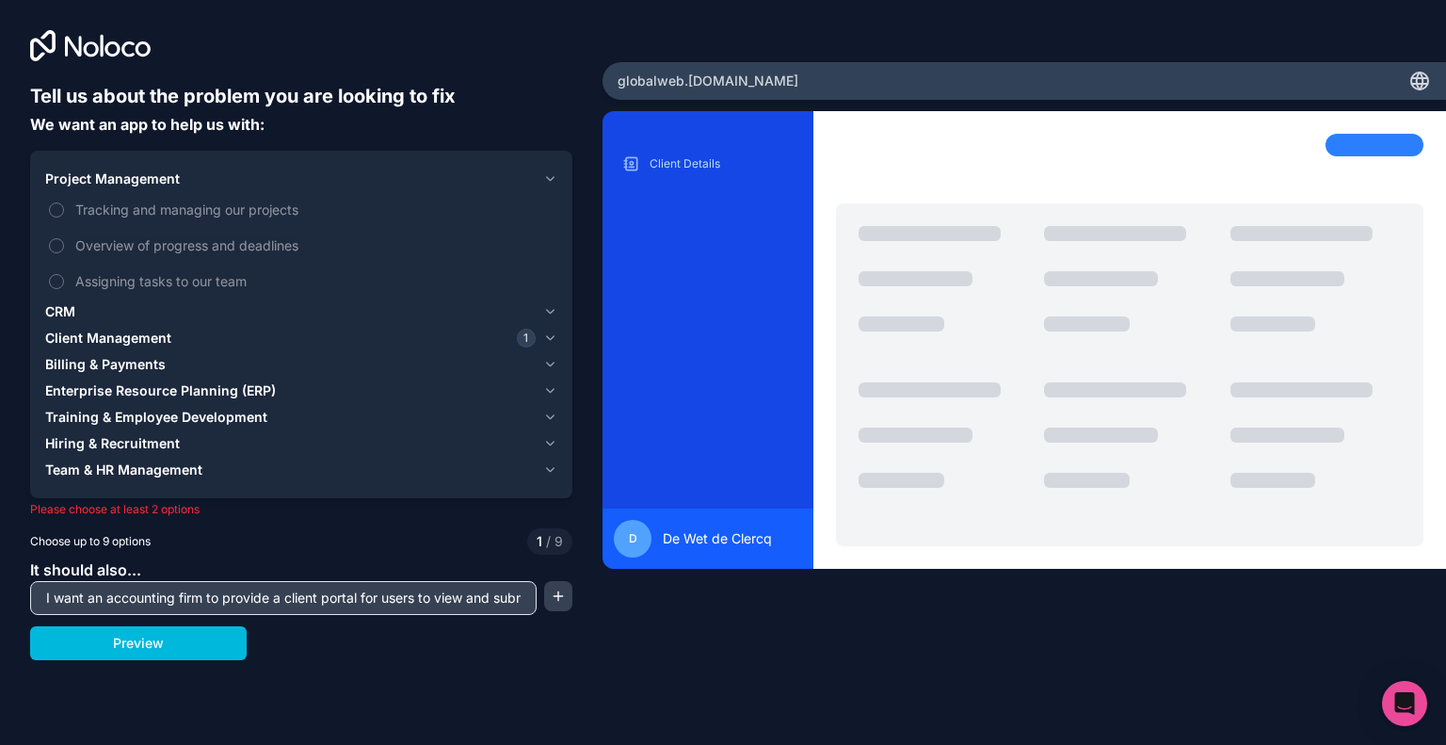
click at [77, 312] on div "CRM" at bounding box center [290, 311] width 490 height 19
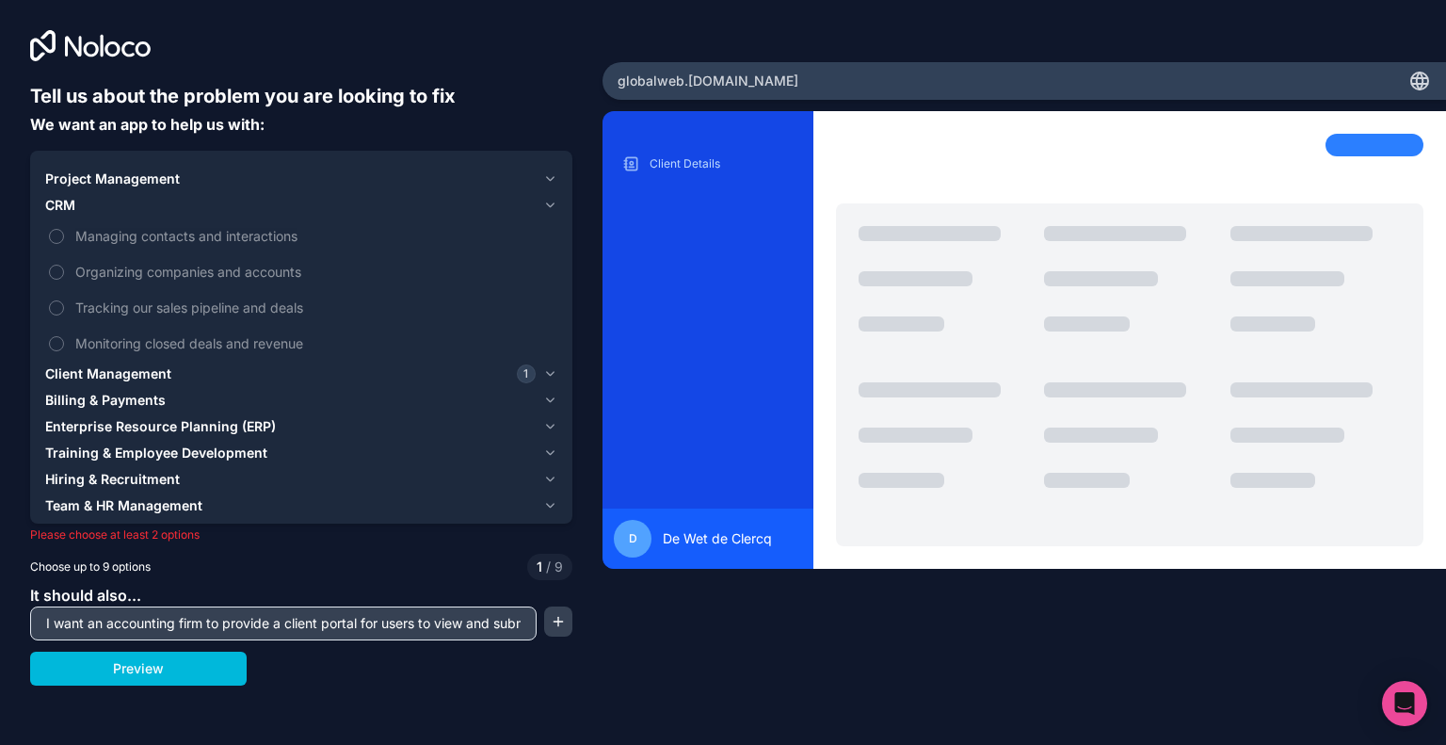
click at [147, 248] on label "Managing contacts and interactions" at bounding box center [301, 235] width 512 height 35
click at [64, 244] on button "Managing contacts and interactions" at bounding box center [56, 236] width 15 height 15
click at [192, 666] on button "Preview" at bounding box center [138, 668] width 216 height 34
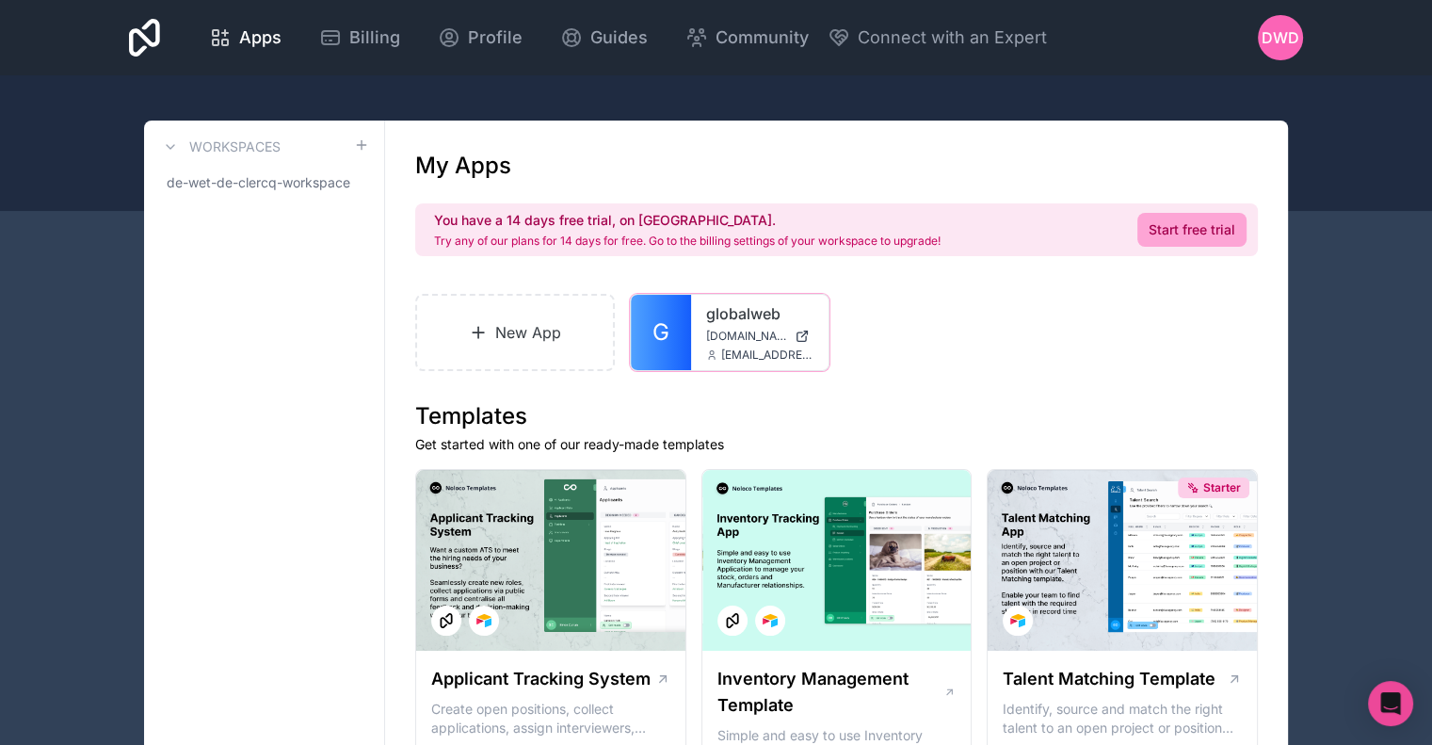
click at [738, 295] on div "globalweb [DOMAIN_NAME] [EMAIL_ADDRESS][DOMAIN_NAME]" at bounding box center [759, 332] width 137 height 75
click at [713, 323] on link "globalweb" at bounding box center [759, 313] width 107 height 23
